Goal: Check status: Check status

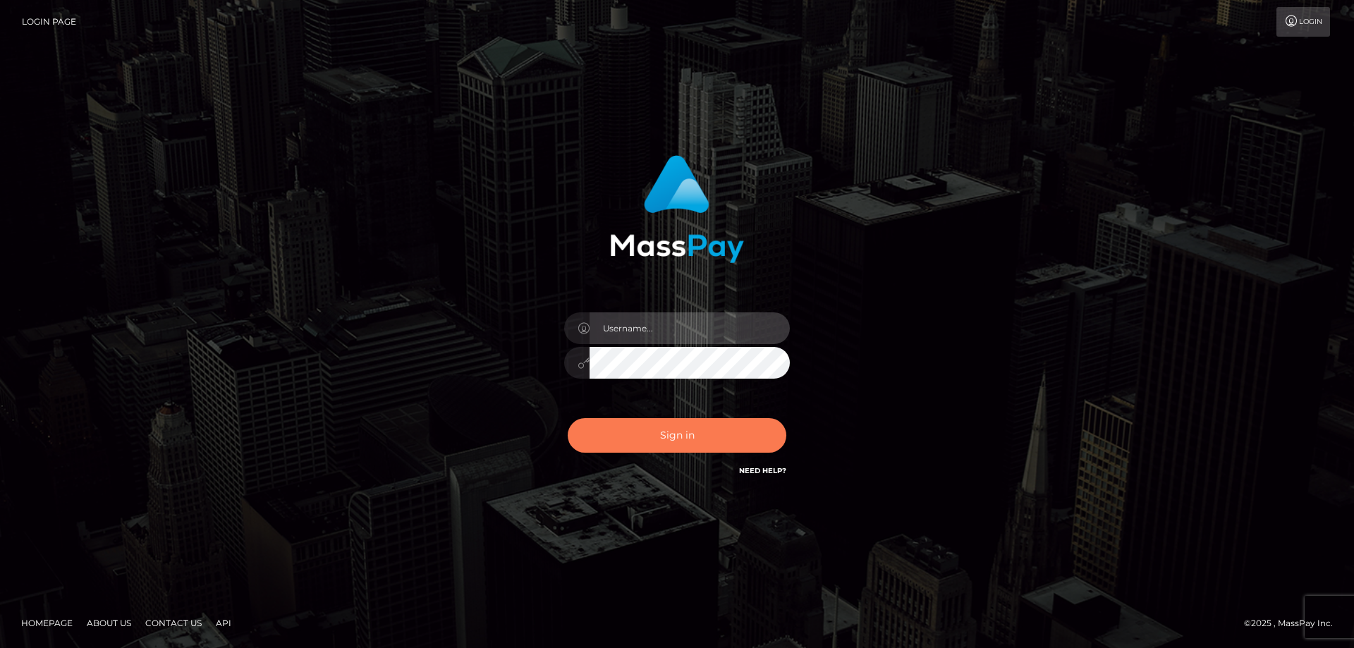
type input "Queen.megabonanza"
click at [730, 440] on button "Sign in" at bounding box center [677, 435] width 219 height 35
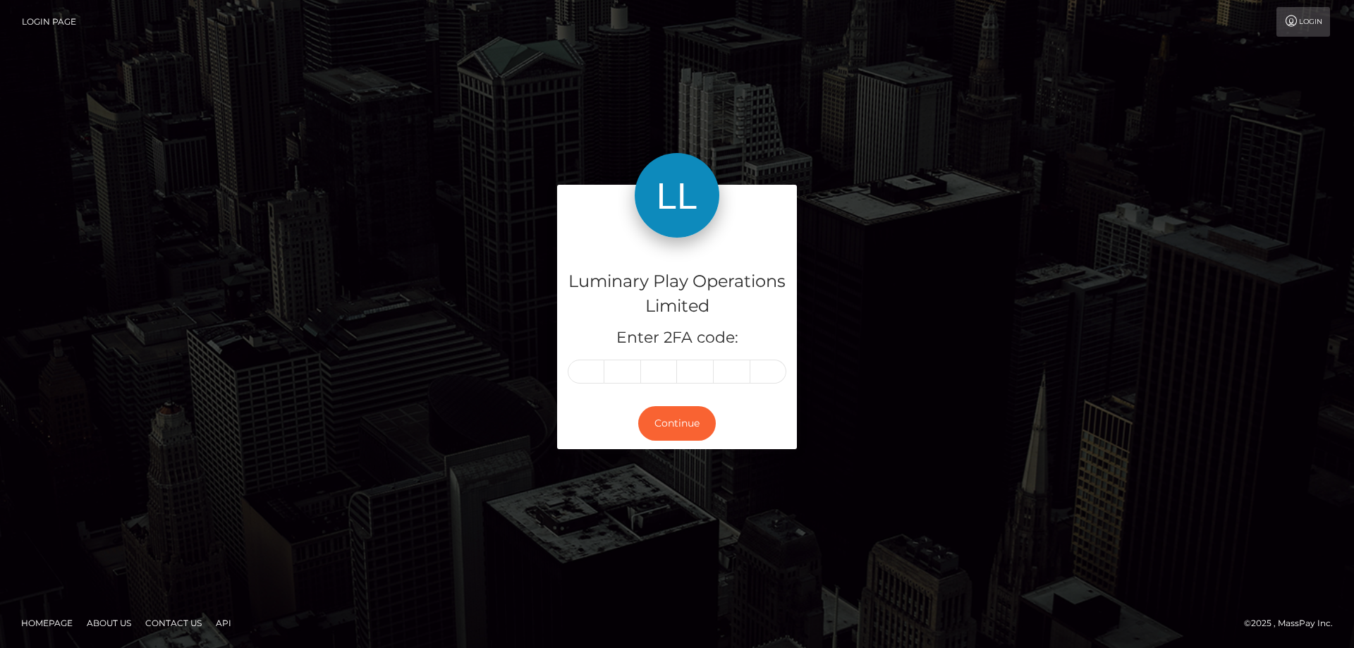
click at [583, 367] on input "text" at bounding box center [586, 372] width 37 height 24
type input "9"
type input "6"
type input "1"
type input "0"
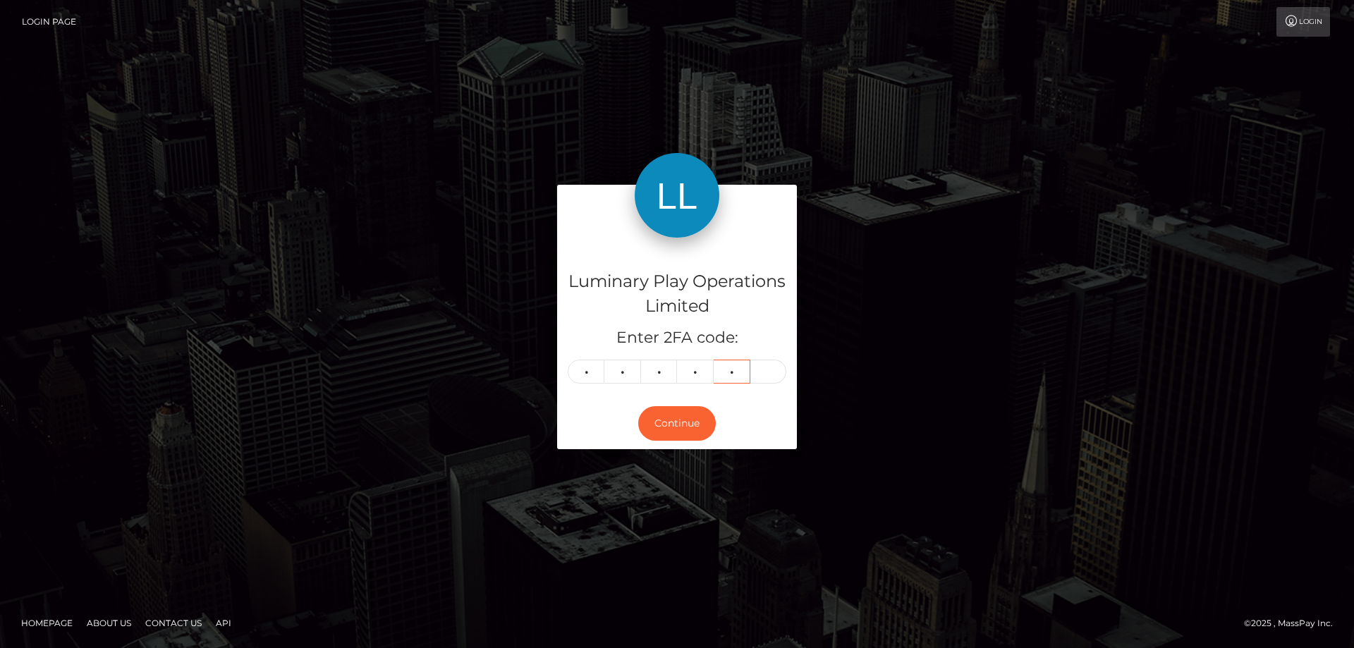
type input "5"
type input "9"
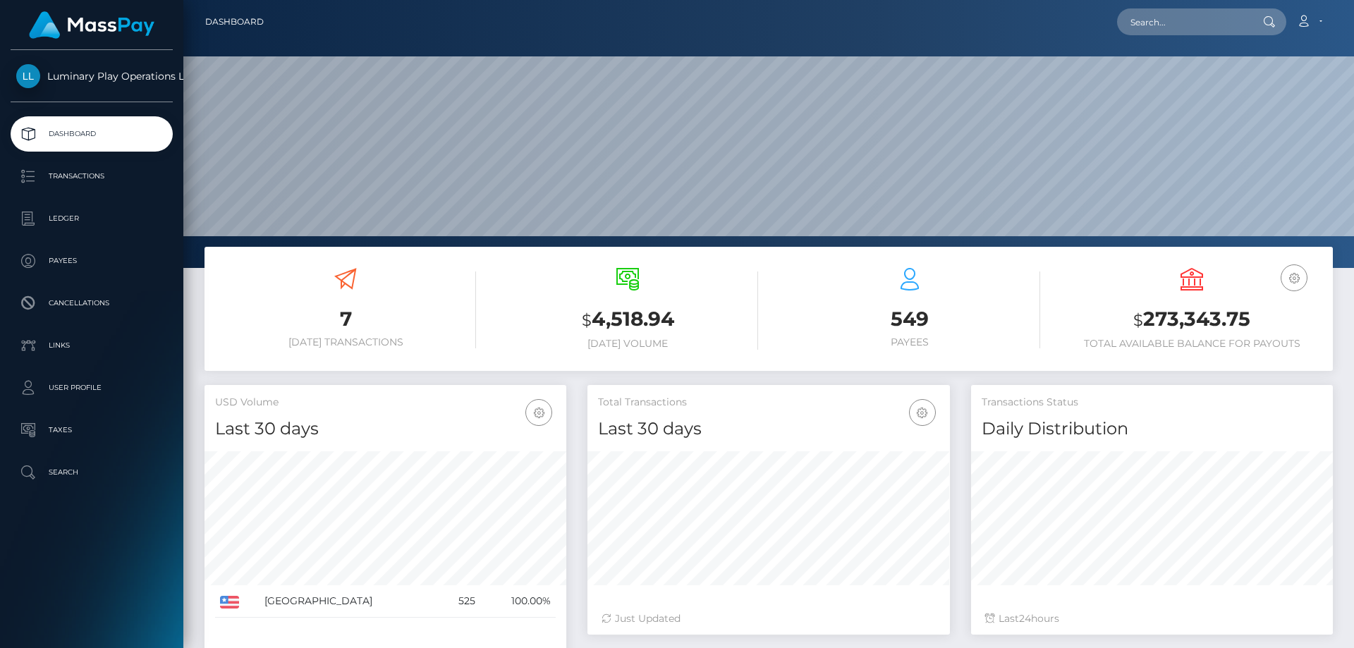
scroll to position [250, 362]
drag, startPoint x: 1249, startPoint y: 315, endPoint x: 1147, endPoint y: 315, distance: 101.5
click at [1147, 315] on h3 "$ 273,343.75" at bounding box center [1191, 319] width 261 height 29
copy h3 "273,343.75"
